Goal: Check status: Check status

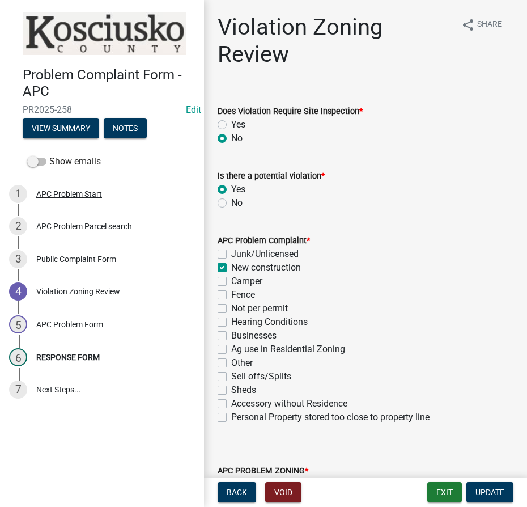
select select "ea119d11-e52e-4559-b746-af06211fe819"
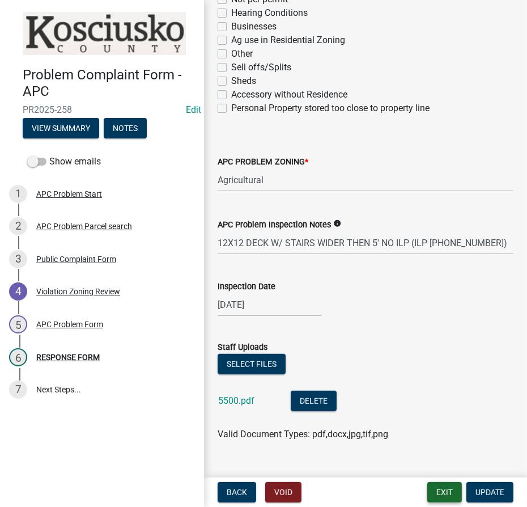
click at [446, 488] on button "Exit" at bounding box center [445, 492] width 35 height 20
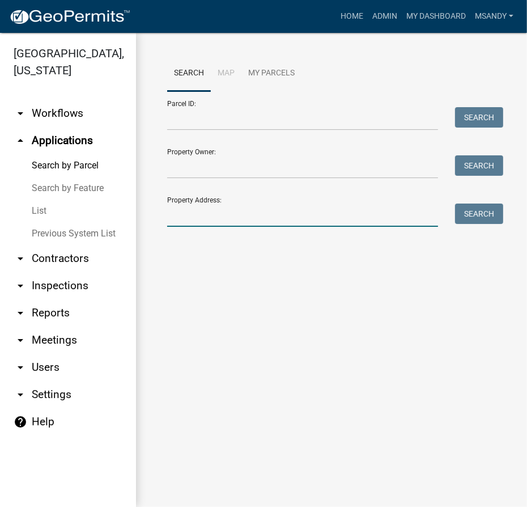
click at [201, 206] on input "Property Address:" at bounding box center [302, 215] width 271 height 23
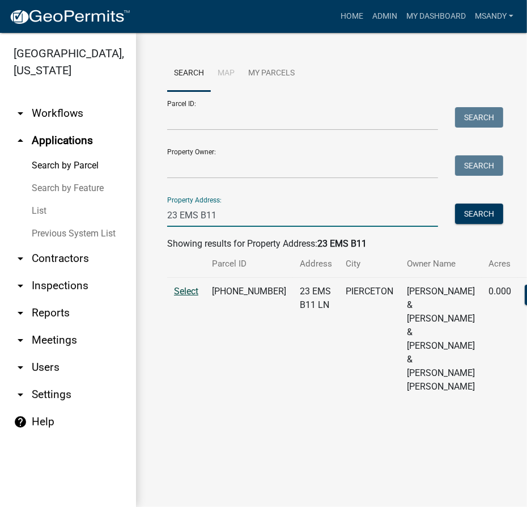
type input "23 EMS B11"
click at [176, 297] on span "Select" at bounding box center [186, 291] width 24 height 11
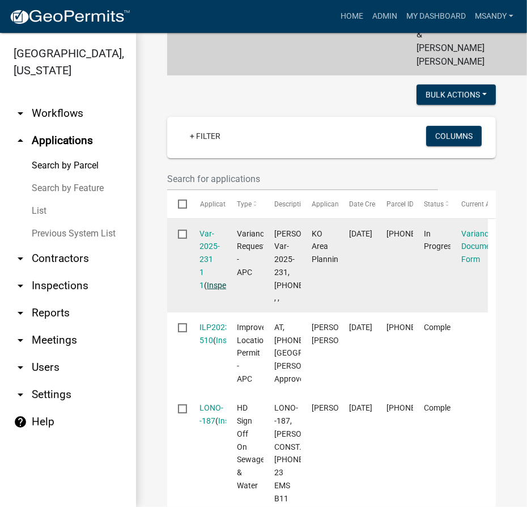
scroll to position [412, 0]
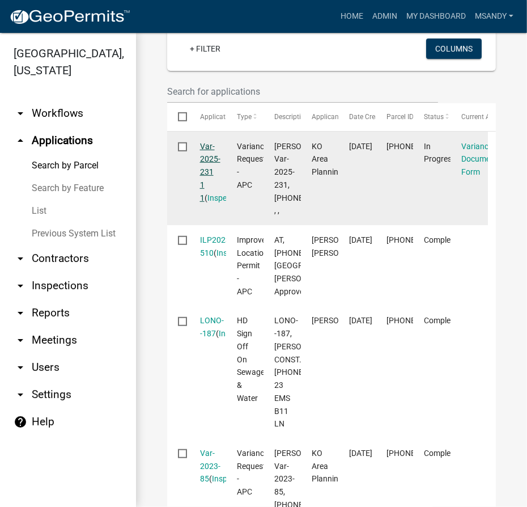
click at [210, 202] on link "Var-2025-231 1 1" at bounding box center [210, 172] width 20 height 61
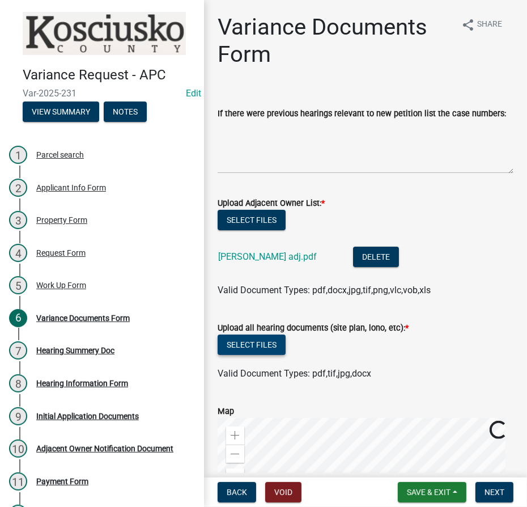
click at [234, 336] on button "Select files" at bounding box center [252, 345] width 68 height 20
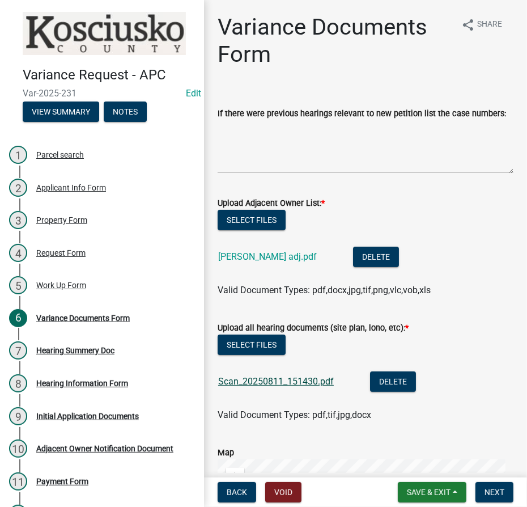
click at [286, 381] on link "Scan_20250811_151430.pdf" at bounding box center [276, 381] width 116 height 11
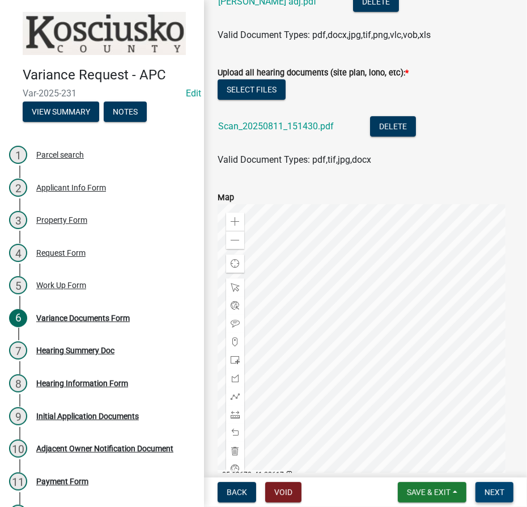
scroll to position [257, 0]
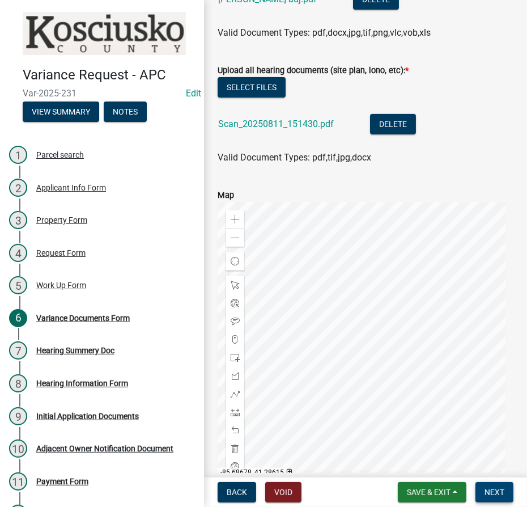
click at [497, 492] on span "Next" at bounding box center [495, 492] width 20 height 9
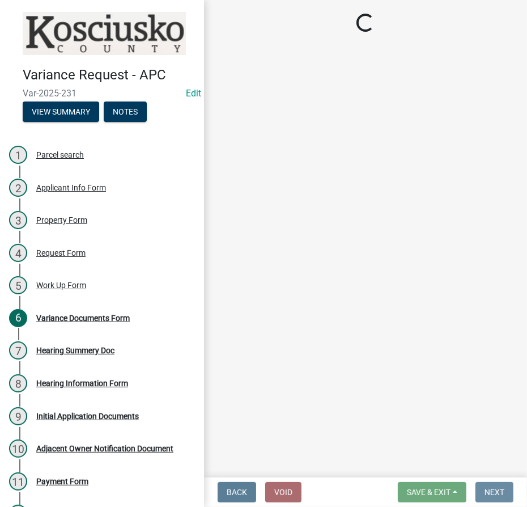
scroll to position [0, 0]
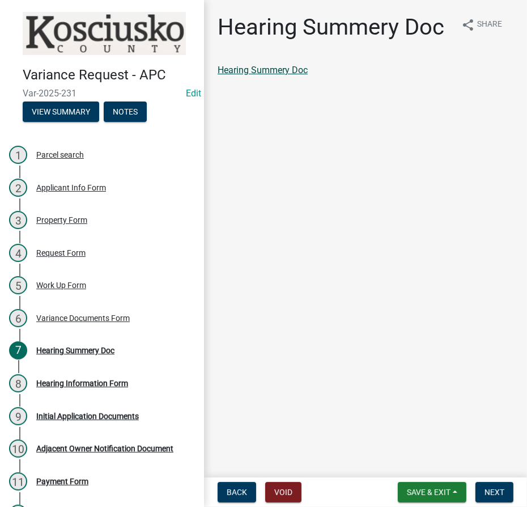
click at [280, 69] on link "Hearing Summery Doc" at bounding box center [263, 70] width 90 height 11
click at [492, 496] on span "Next" at bounding box center [495, 492] width 20 height 9
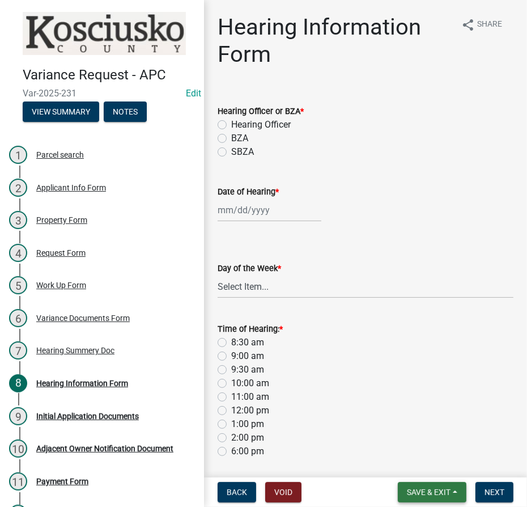
click at [459, 482] on button "Save & Exit" at bounding box center [432, 492] width 69 height 20
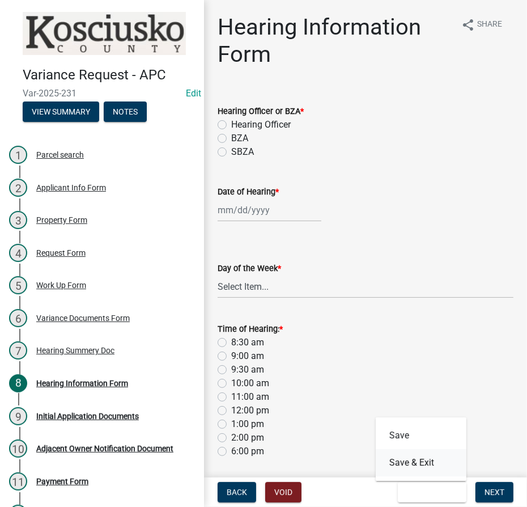
click at [439, 464] on button "Save & Exit" at bounding box center [421, 462] width 91 height 27
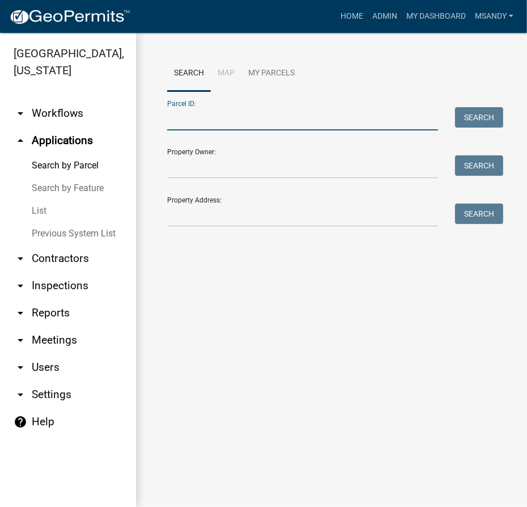
click at [266, 123] on input "Parcel ID:" at bounding box center [302, 118] width 271 height 23
paste input "[PHONE_NUMBER]"
type input "[PHONE_NUMBER]"
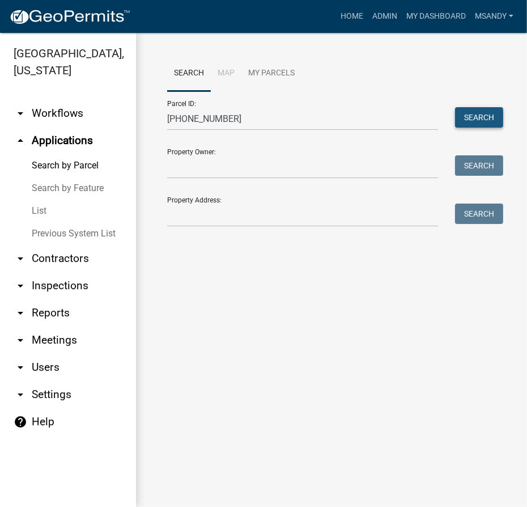
click at [482, 119] on button "Search" at bounding box center [479, 117] width 48 height 20
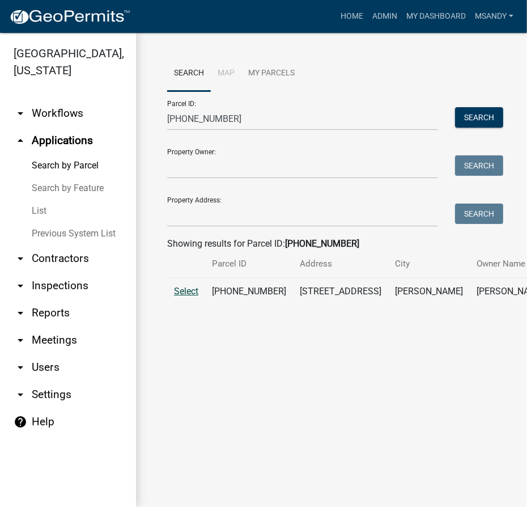
click at [183, 297] on span "Select" at bounding box center [186, 291] width 24 height 11
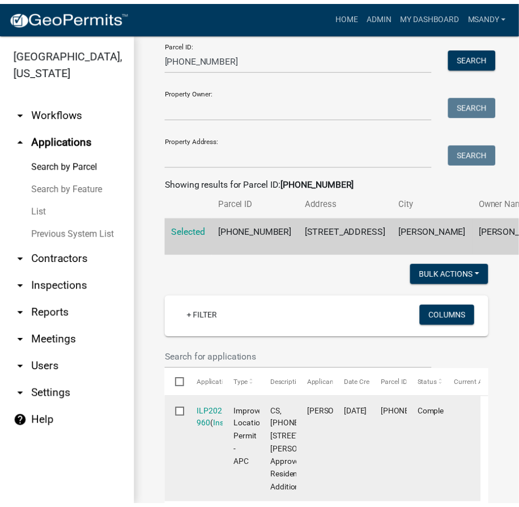
scroll to position [154, 0]
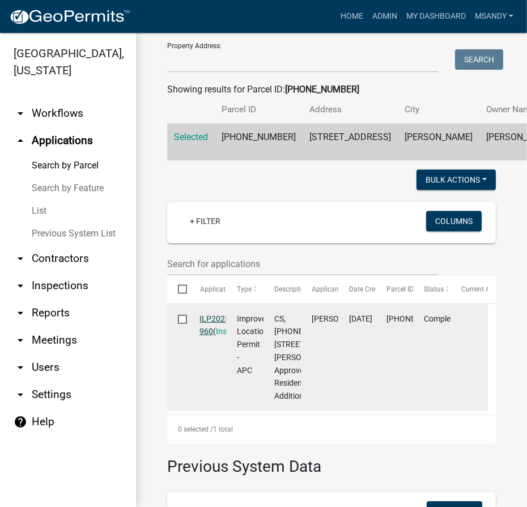
click at [217, 336] on link "ILP2025-960" at bounding box center [216, 325] width 32 height 22
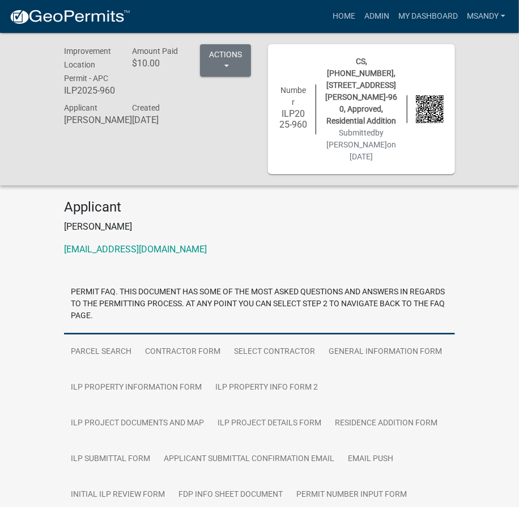
scroll to position [187, 0]
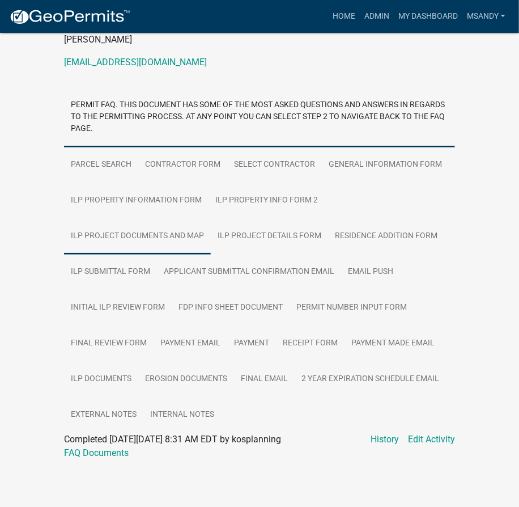
click at [88, 233] on link "ILP Project Documents and Map" at bounding box center [137, 236] width 147 height 36
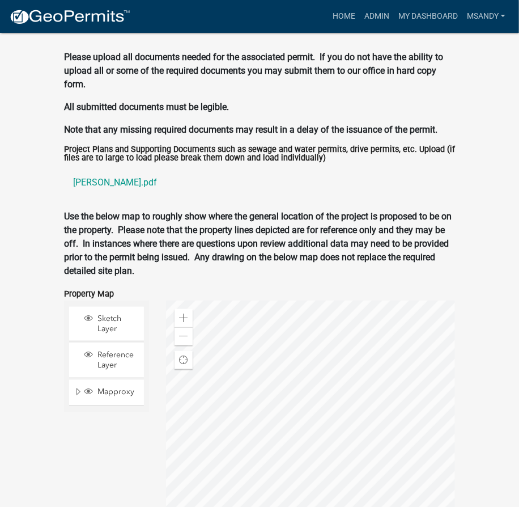
scroll to position [1579, 0]
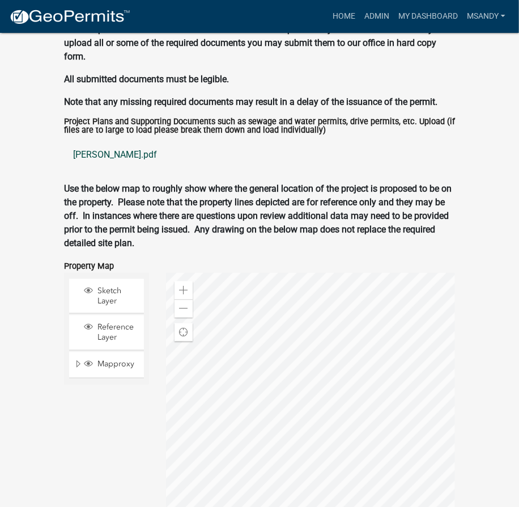
click at [98, 152] on link "[PERSON_NAME].pdf" at bounding box center [259, 154] width 391 height 27
click at [345, 14] on link "Home" at bounding box center [344, 17] width 32 height 22
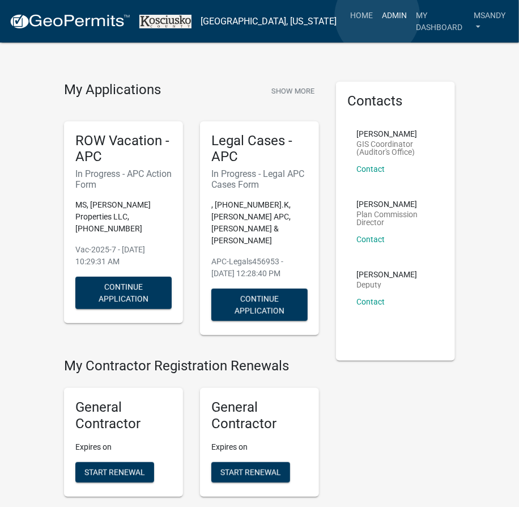
click at [378, 16] on link "Admin" at bounding box center [395, 16] width 34 height 22
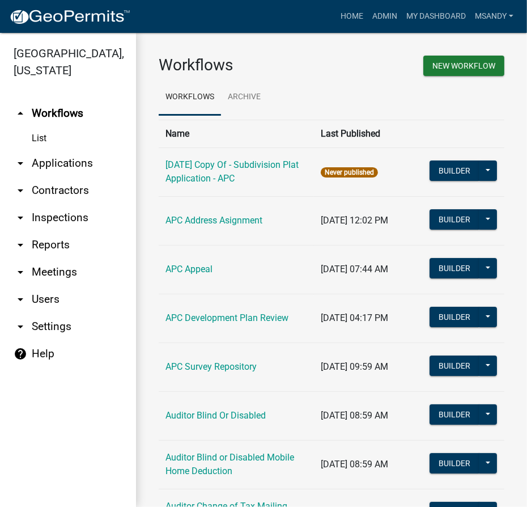
click at [64, 164] on link "arrow_drop_down Applications" at bounding box center [68, 163] width 136 height 27
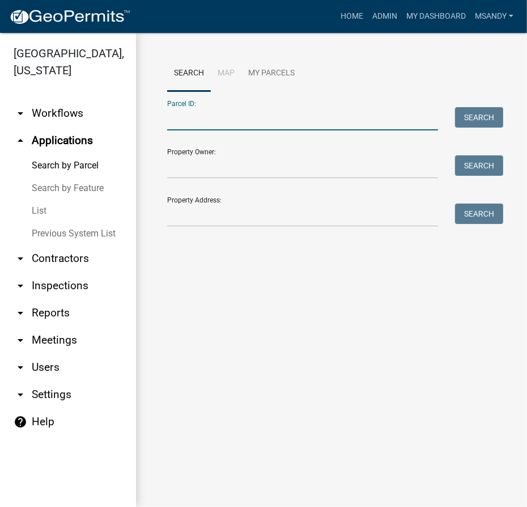
drag, startPoint x: 213, startPoint y: 121, endPoint x: 206, endPoint y: 119, distance: 7.0
click at [213, 121] on input "Parcel ID:" at bounding box center [302, 118] width 271 height 23
click at [174, 213] on input "Property Address:" at bounding box center [302, 215] width 271 height 23
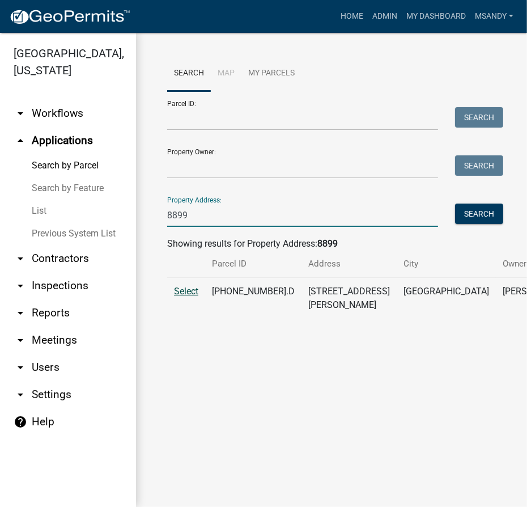
click at [181, 297] on span "Select" at bounding box center [186, 291] width 24 height 11
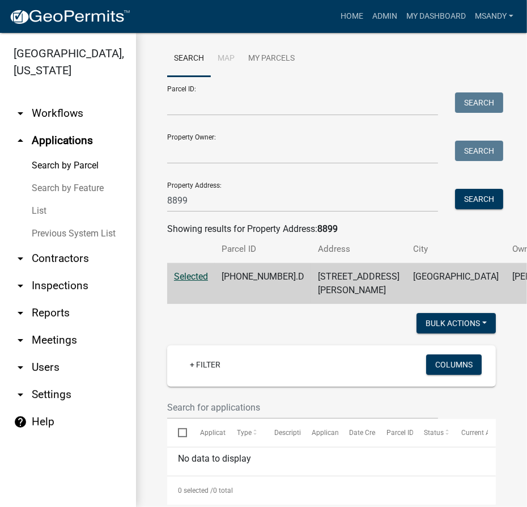
scroll to position [10, 0]
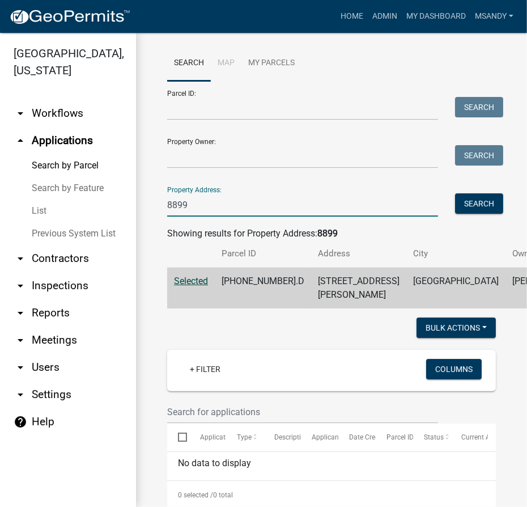
click at [196, 205] on input "8899" at bounding box center [302, 204] width 271 height 23
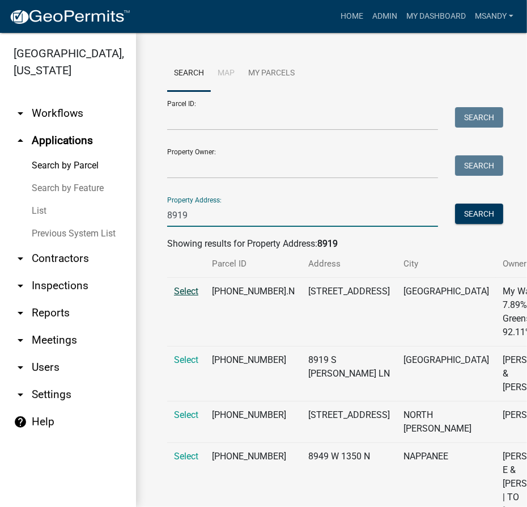
type input "8919"
click at [188, 297] on span "Select" at bounding box center [186, 291] width 24 height 11
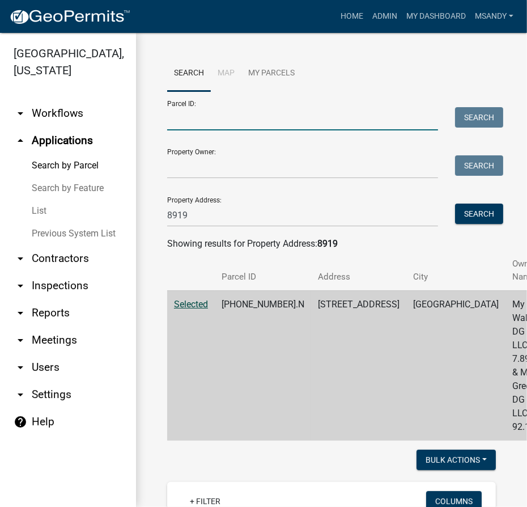
click at [239, 116] on input "Parcel ID:" at bounding box center [302, 118] width 271 height 23
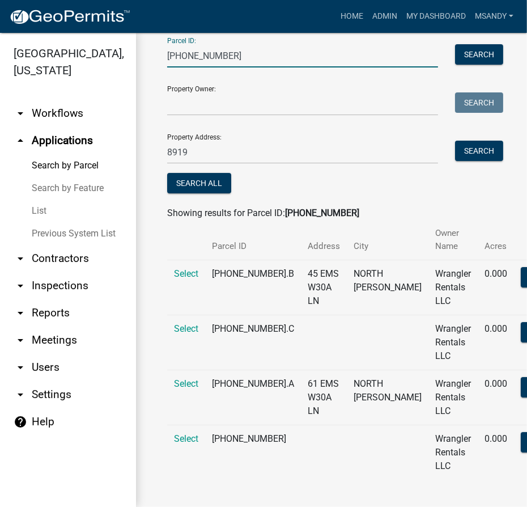
scroll to position [66, 0]
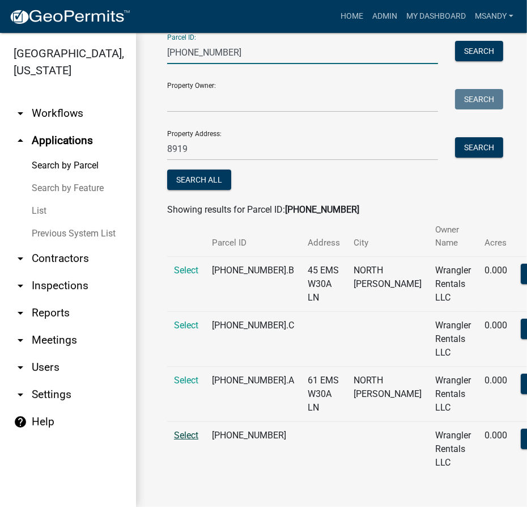
type input "[PHONE_NUMBER]"
click at [180, 435] on span "Select" at bounding box center [186, 435] width 24 height 11
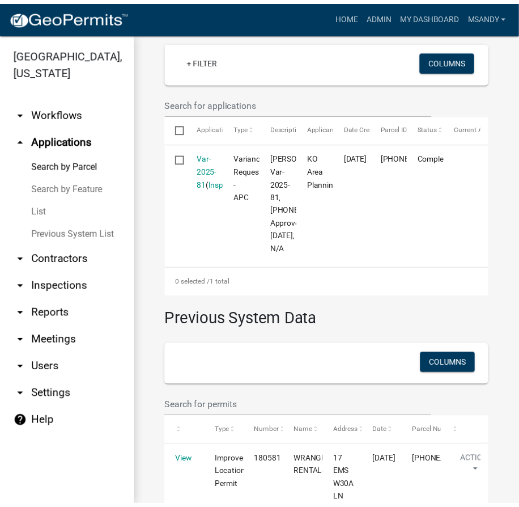
scroll to position [273, 0]
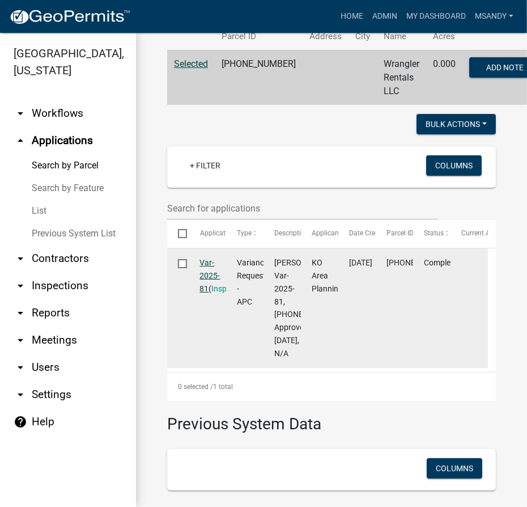
click at [205, 276] on link "Var-2025-81" at bounding box center [210, 275] width 20 height 35
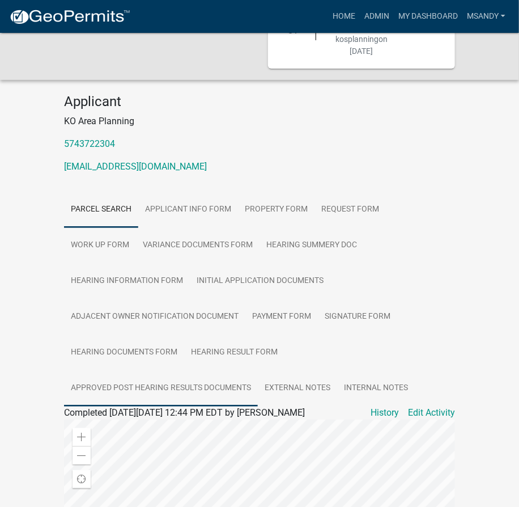
scroll to position [103, 0]
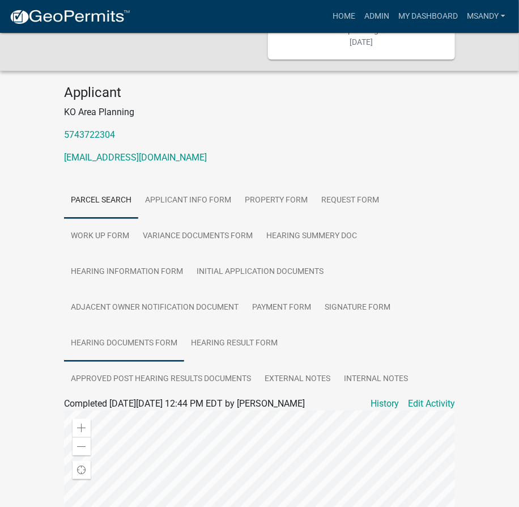
click at [158, 328] on link "Hearing Documents Form" at bounding box center [124, 344] width 120 height 36
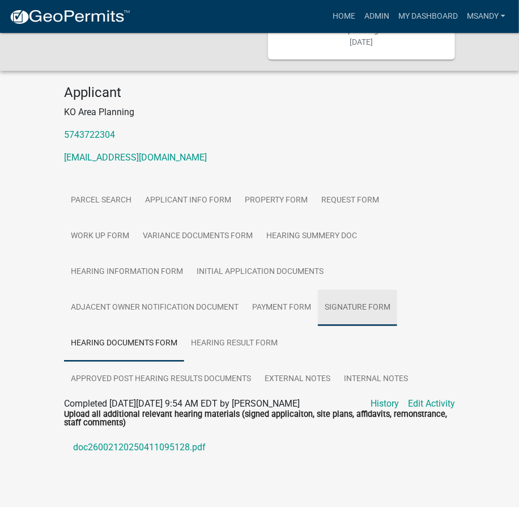
click at [345, 292] on link "Signature Form" at bounding box center [357, 308] width 79 height 36
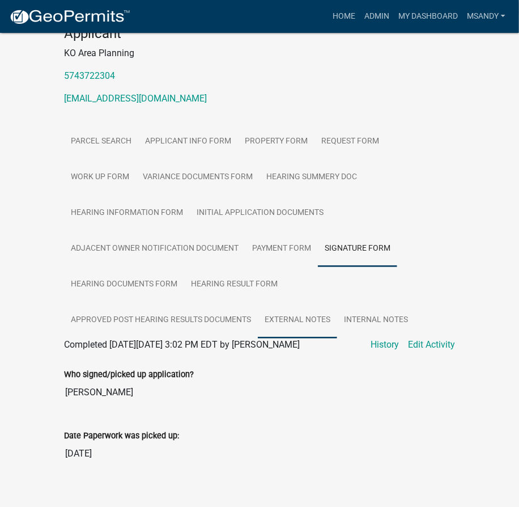
scroll to position [163, 0]
